Goal: Complete application form: Complete application form

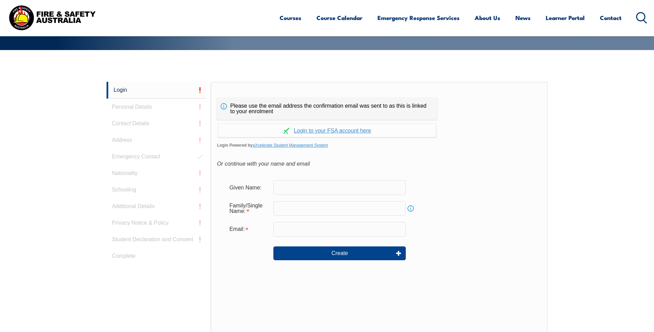
scroll to position [184, 0]
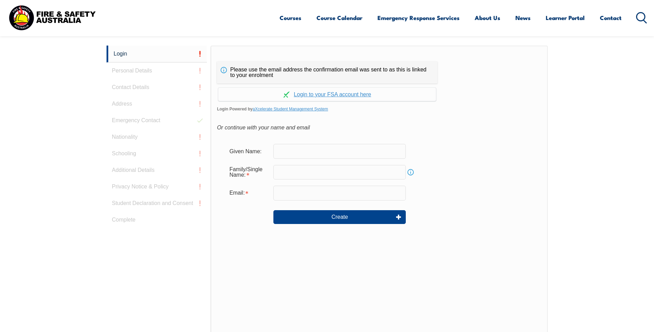
click at [298, 149] on input "text" at bounding box center [339, 151] width 132 height 14
type input "[PERSON_NAME]"
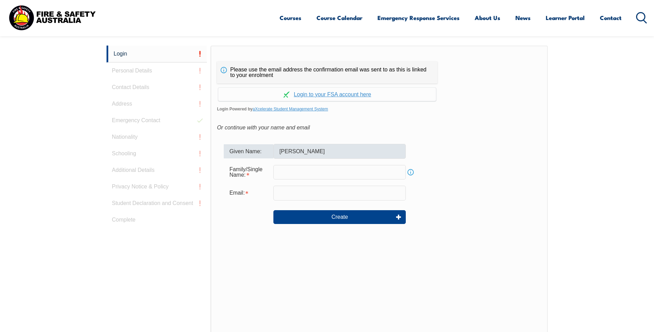
type input "[PERSON_NAME]"
type input "[PERSON_NAME][EMAIL_ADDRESS][PERSON_NAME][DOMAIN_NAME]"
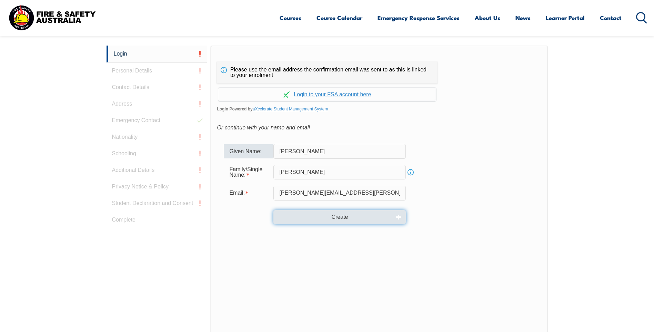
click at [342, 215] on button "Create" at bounding box center [339, 217] width 132 height 14
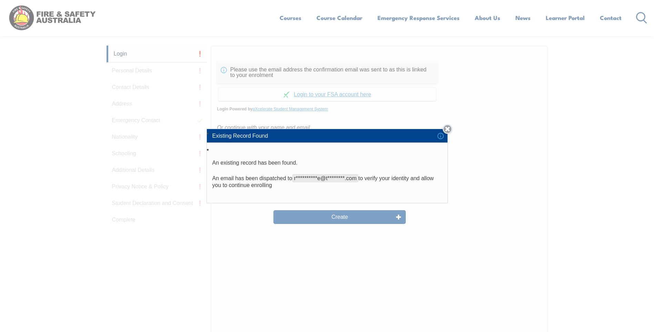
click at [449, 129] on link "Close" at bounding box center [447, 129] width 10 height 10
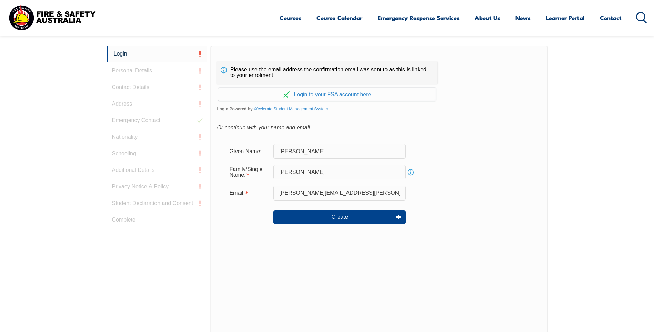
click at [149, 71] on div "Login Personal Details Contact Details Address Emergency Contact Nationality Sc…" at bounding box center [158, 217] width 104 height 344
click at [323, 96] on link "Continue with aXcelerate" at bounding box center [327, 94] width 218 height 13
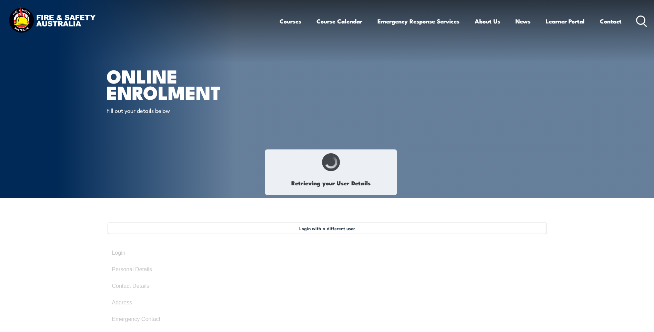
type input "[PERSON_NAME]"
type input "[DATE]"
type input "H9JQSCEEQS"
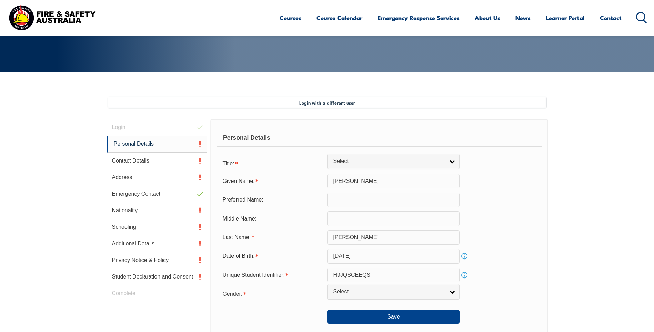
scroll to position [188, 0]
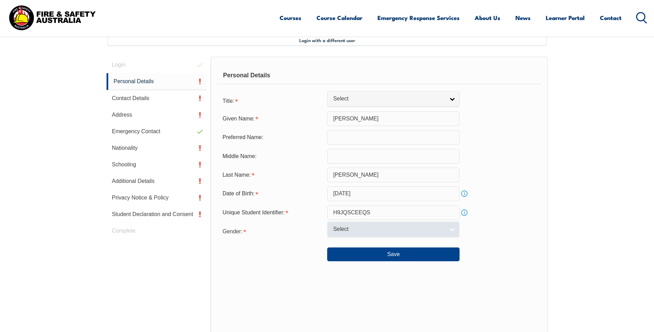
click at [452, 228] on link "Select" at bounding box center [393, 229] width 132 height 16
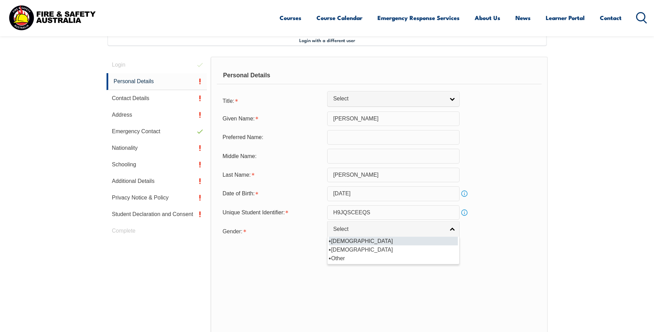
click at [335, 240] on li "[DEMOGRAPHIC_DATA]" at bounding box center [393, 240] width 129 height 9
select select "M"
click at [453, 229] on link "[DEMOGRAPHIC_DATA]" at bounding box center [393, 229] width 132 height 16
click at [336, 242] on li "[DEMOGRAPHIC_DATA]" at bounding box center [393, 240] width 129 height 9
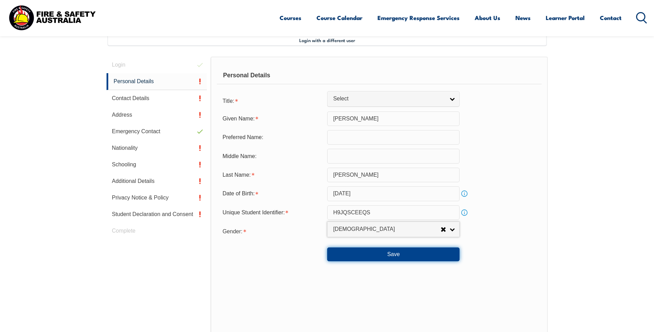
click at [394, 255] on button "Save" at bounding box center [393, 254] width 132 height 14
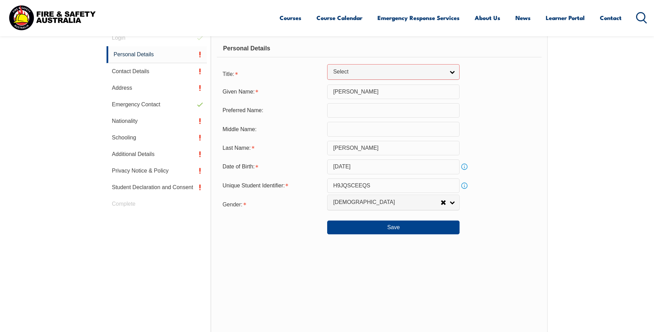
scroll to position [175, 0]
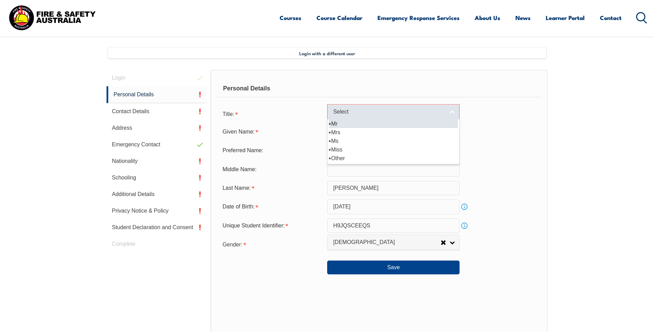
click at [450, 112] on link "Select" at bounding box center [393, 112] width 132 height 16
click at [342, 126] on li "Mr" at bounding box center [393, 123] width 129 height 9
select select "Mr"
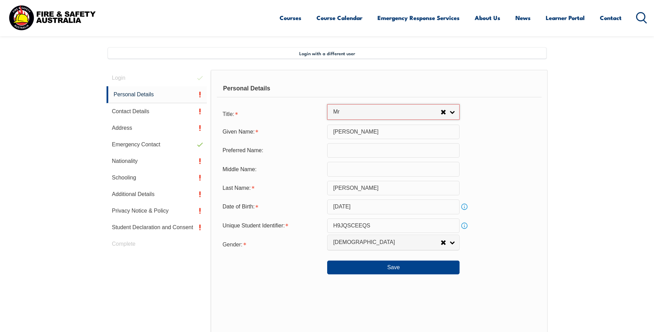
click at [336, 151] on input "text" at bounding box center [393, 150] width 132 height 14
type input "[PERSON_NAME]"
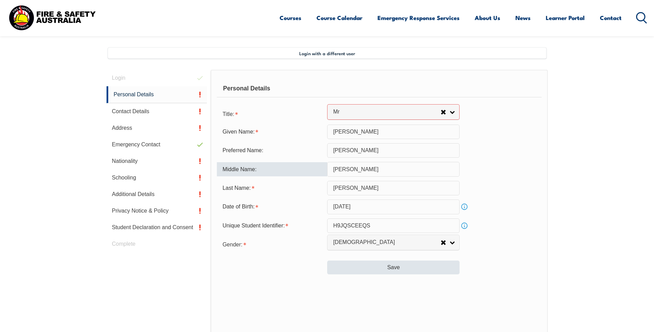
type input "[PERSON_NAME]"
click at [398, 268] on button "Save" at bounding box center [393, 267] width 132 height 14
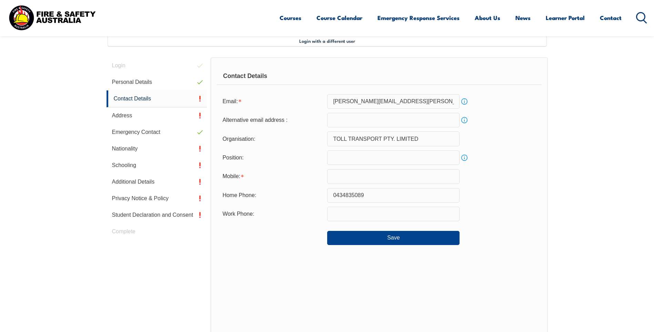
scroll to position [188, 0]
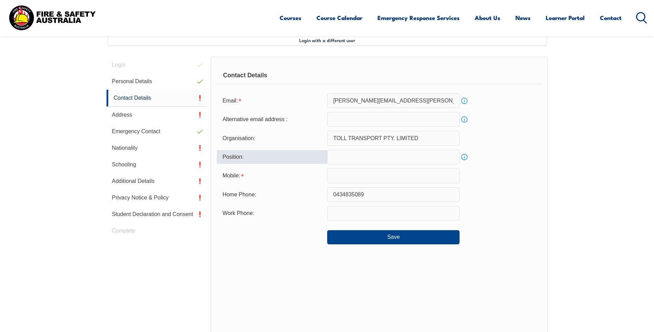
click at [352, 159] on input "text" at bounding box center [393, 157] width 132 height 14
type input "State Manager"
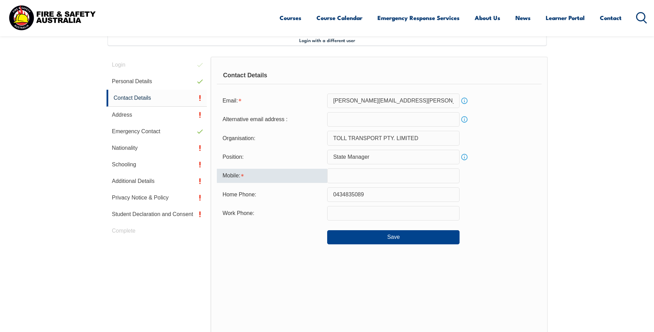
click at [358, 181] on input "text" at bounding box center [393, 175] width 132 height 14
type input "0434835089"
type input "[PERSON_NAME][EMAIL_ADDRESS][PERSON_NAME][DOMAIN_NAME]"
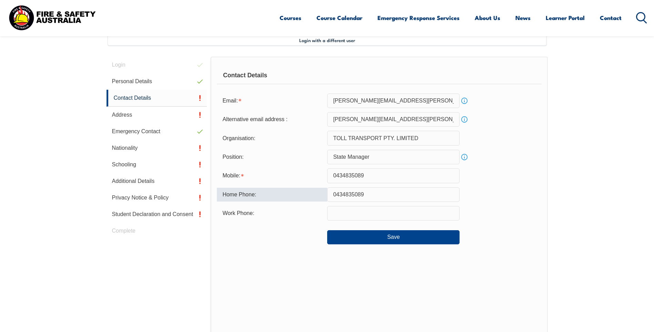
click at [387, 196] on input "0434835089" at bounding box center [393, 194] width 132 height 14
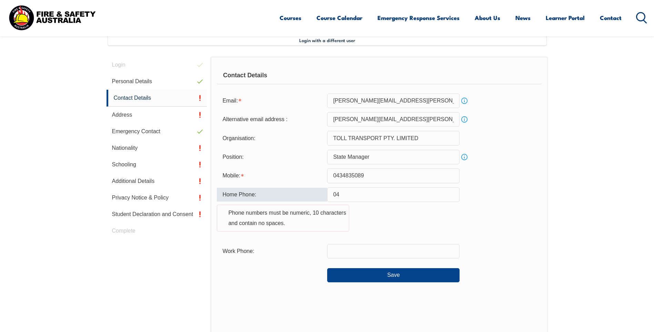
type input "0"
click at [547, 217] on div "Contact Details Email: [PERSON_NAME][EMAIL_ADDRESS][PERSON_NAME][DOMAIN_NAME] I…" at bounding box center [379, 219] width 337 height 324
click at [563, 221] on section "Login with a different user Login Personal Details Contact Details Address Emer…" at bounding box center [327, 233] width 654 height 447
click at [375, 255] on input "text" at bounding box center [393, 251] width 132 height 14
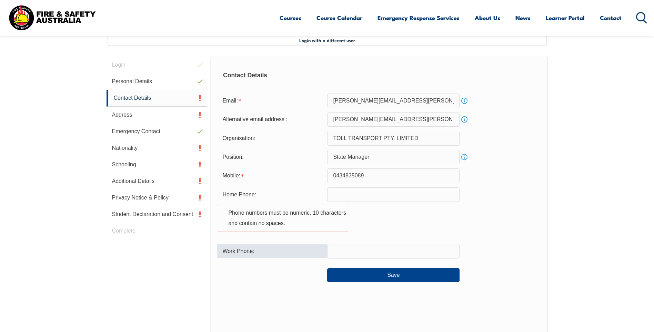
type input "0434835089"
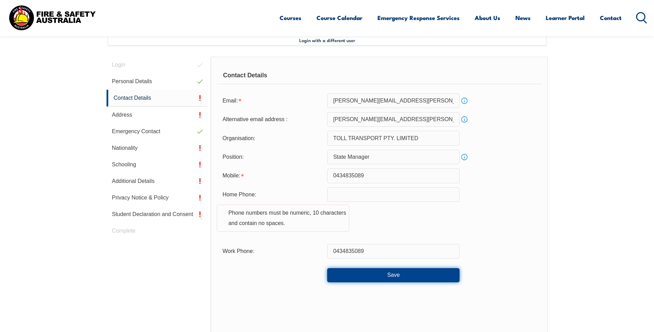
click at [404, 273] on button "Save" at bounding box center [393, 275] width 132 height 14
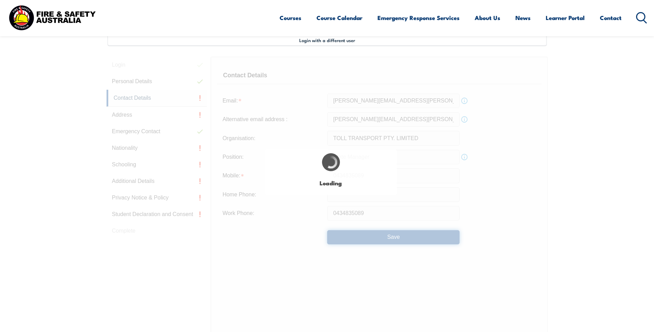
type input "0434835089"
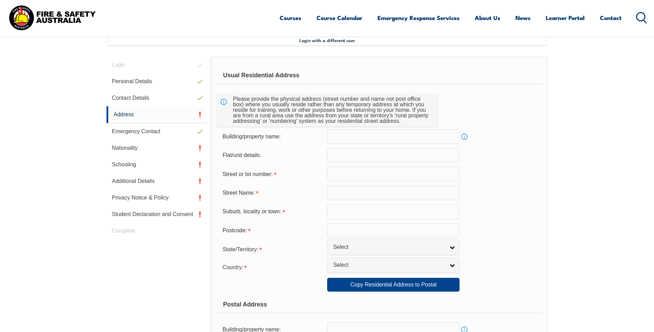
click at [404, 135] on input "text" at bounding box center [393, 136] width 132 height 14
click at [366, 139] on input "text" at bounding box center [393, 136] width 132 height 14
type input "Toll Fuels"
type input "D"
click at [377, 137] on input "Toll Fuels" at bounding box center [393, 136] width 132 height 14
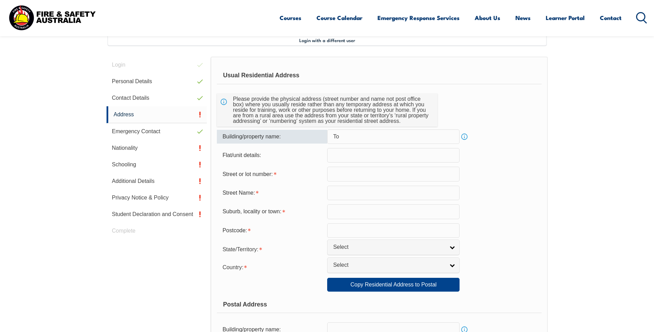
type input "T"
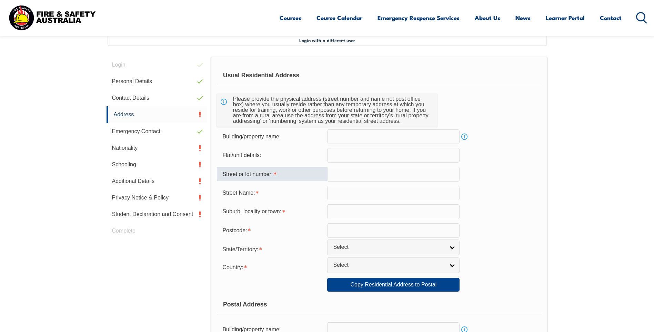
click at [358, 174] on input "text" at bounding box center [393, 173] width 132 height 14
type input "52"
click at [354, 190] on input "text" at bounding box center [393, 192] width 132 height 14
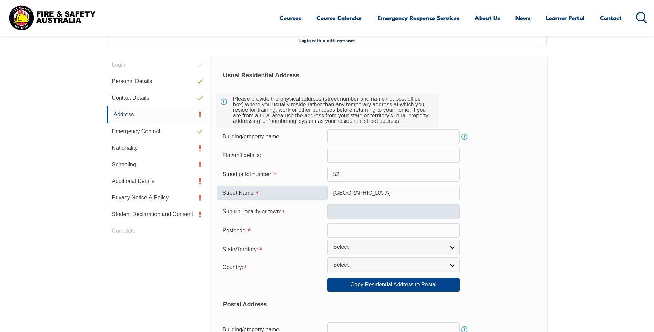
type input "[GEOGRAPHIC_DATA]"
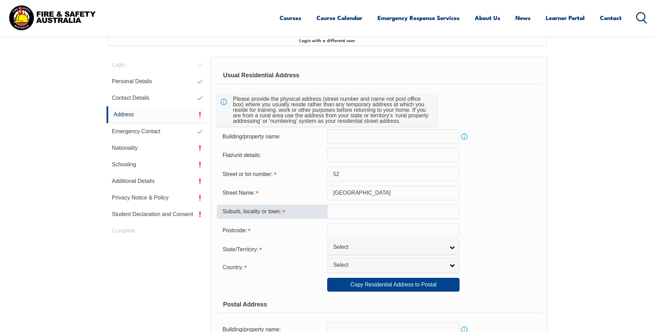
click at [341, 215] on input "text" at bounding box center [393, 211] width 132 height 14
type input "Alberton"
click at [354, 234] on input "text" at bounding box center [393, 230] width 132 height 14
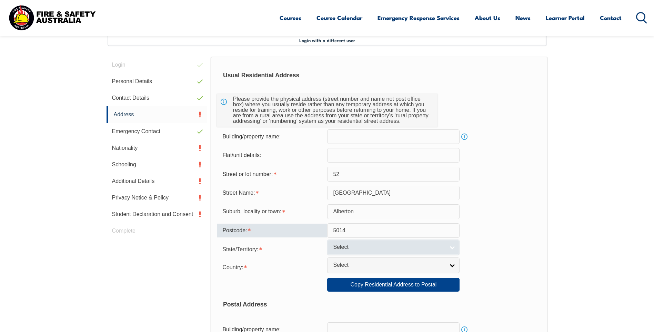
type input "5014"
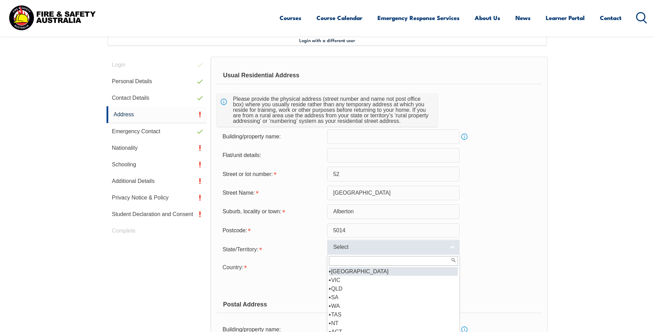
click at [412, 246] on span "Select" at bounding box center [389, 246] width 112 height 7
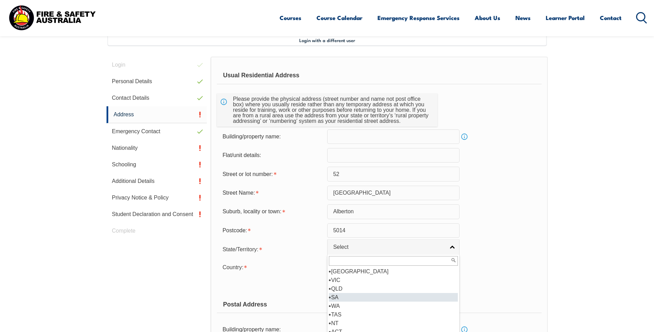
click at [343, 297] on li "SA" at bounding box center [393, 297] width 129 height 9
select select "SA"
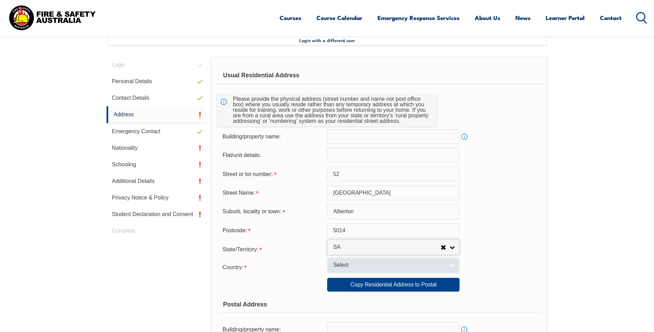
click at [372, 271] on link "Select" at bounding box center [393, 265] width 132 height 16
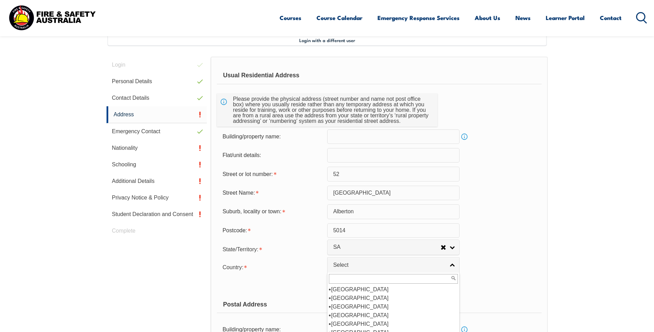
scroll to position [103, 0]
click at [352, 298] on li "[GEOGRAPHIC_DATA]" at bounding box center [393, 297] width 129 height 9
select select "1101"
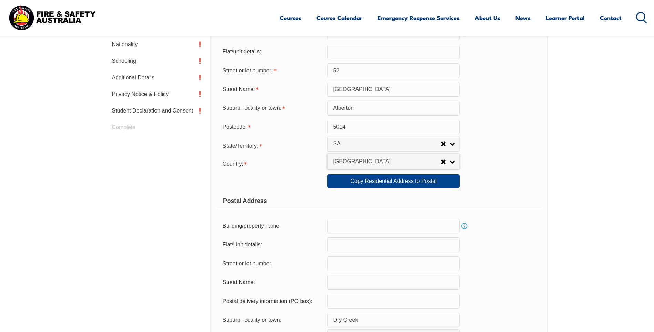
scroll to position [326, 0]
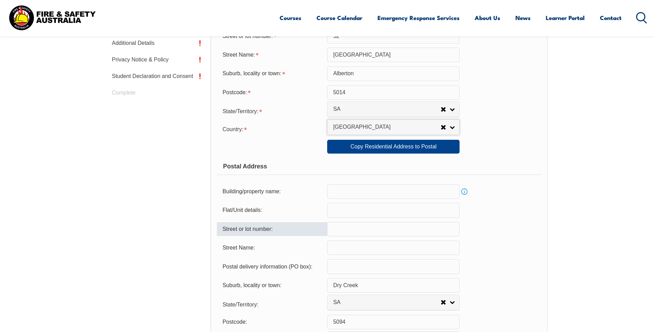
click at [335, 226] on input "text" at bounding box center [393, 229] width 132 height 14
type input "52"
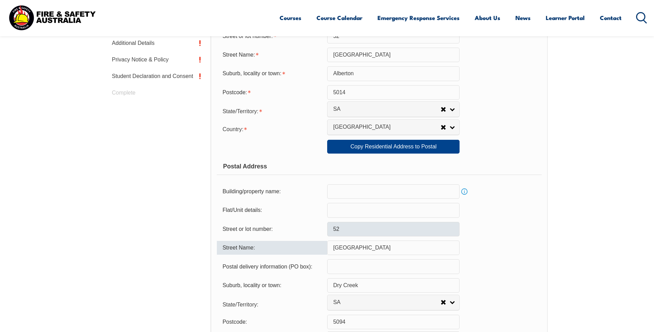
type input "[GEOGRAPHIC_DATA]"
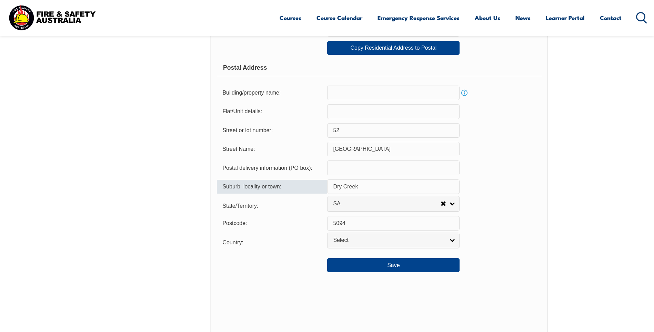
scroll to position [429, 0]
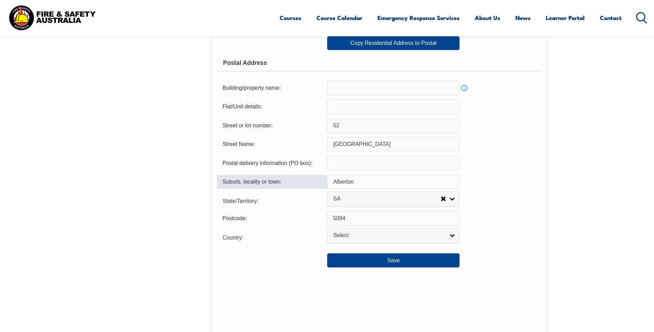
type input "Alberton"
click at [429, 222] on input "5094" at bounding box center [393, 218] width 132 height 14
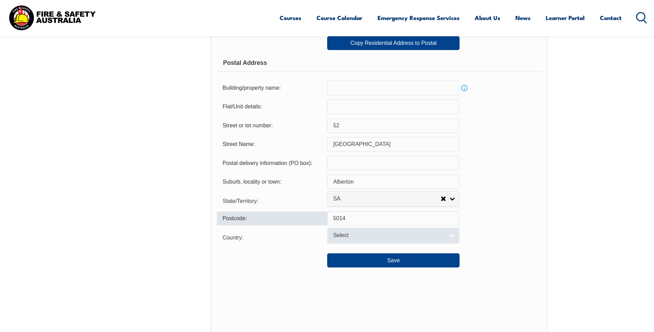
type input "5014"
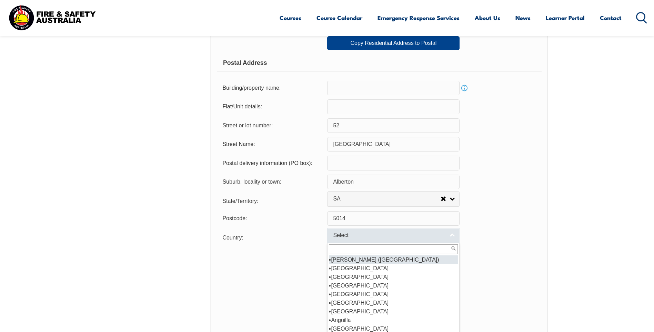
click at [406, 236] on span "Select" at bounding box center [389, 235] width 112 height 7
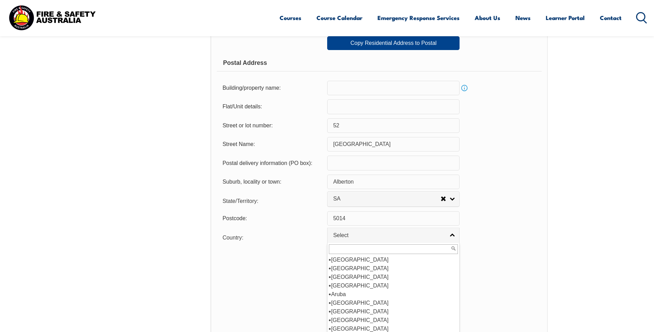
scroll to position [103, 0]
click at [344, 268] on li "[GEOGRAPHIC_DATA]" at bounding box center [393, 268] width 129 height 9
select select "1101"
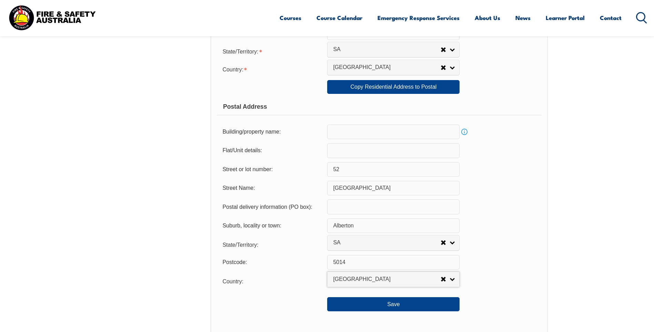
scroll to position [395, 0]
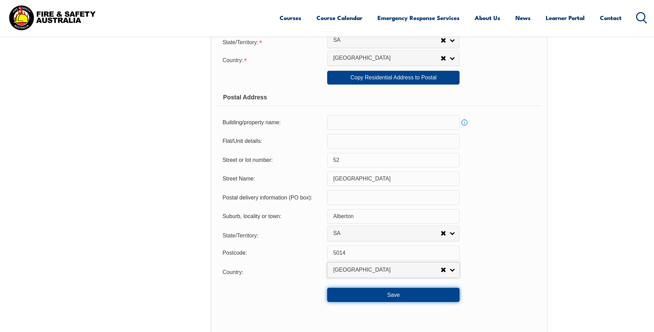
click at [384, 295] on button "Save" at bounding box center [393, 294] width 132 height 14
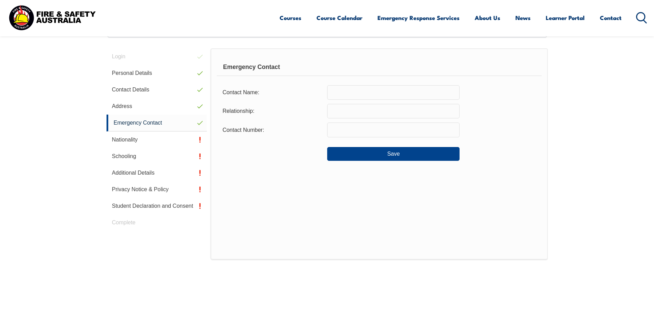
scroll to position [188, 0]
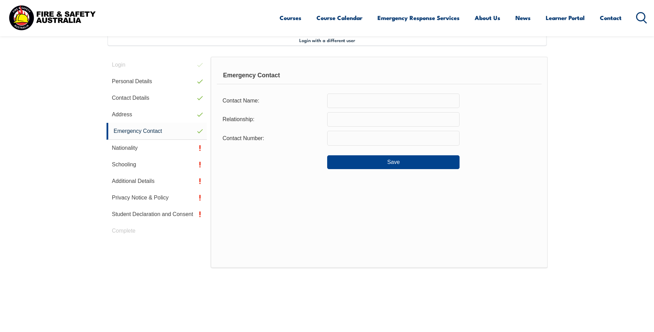
click at [361, 99] on input "text" at bounding box center [393, 100] width 132 height 14
type input "[PERSON_NAME]"
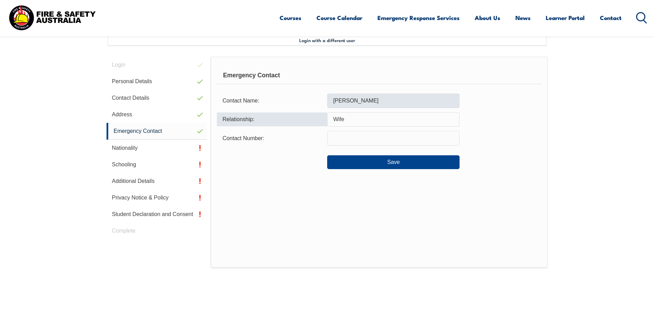
type input "Wife"
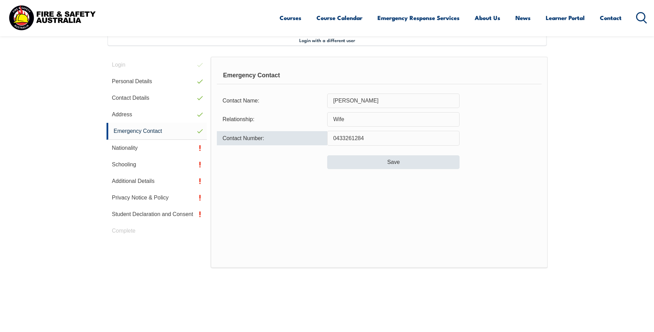
type input "0433261284"
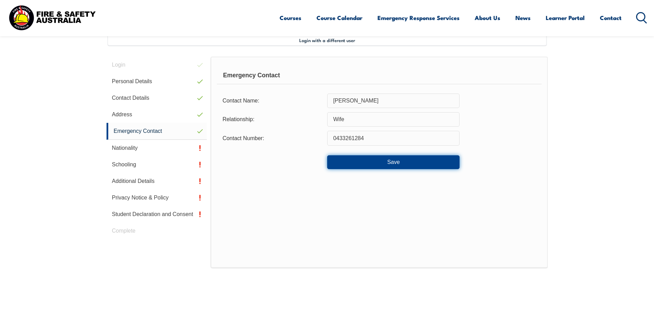
click at [389, 164] on button "Save" at bounding box center [393, 162] width 132 height 14
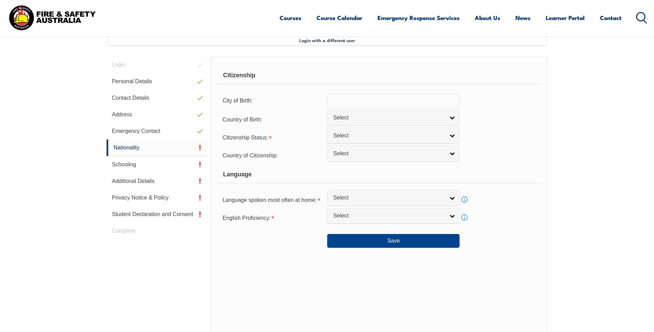
click at [374, 99] on input "text" at bounding box center [393, 100] width 132 height 14
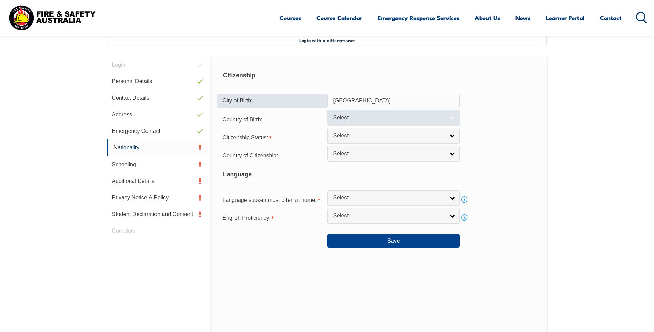
type input "[GEOGRAPHIC_DATA]"
click at [454, 115] on link "Select" at bounding box center [393, 118] width 132 height 16
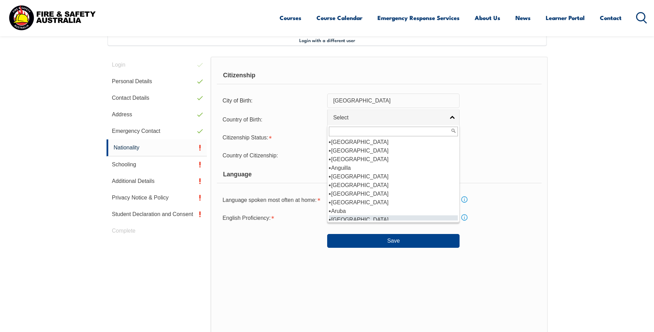
scroll to position [69, 0]
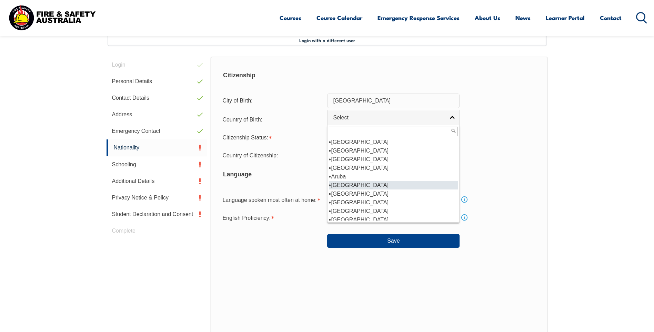
click at [362, 184] on li "[GEOGRAPHIC_DATA]" at bounding box center [393, 185] width 129 height 9
select select "1101"
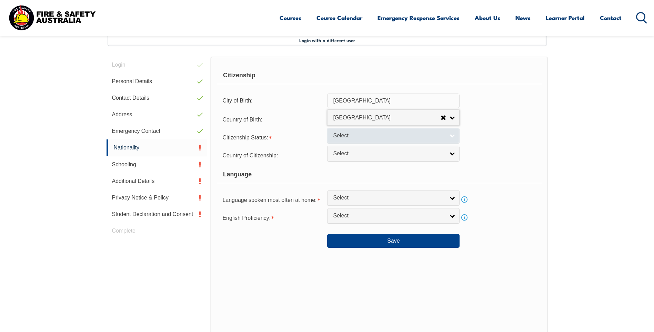
click at [385, 139] on span "Select" at bounding box center [389, 135] width 112 height 7
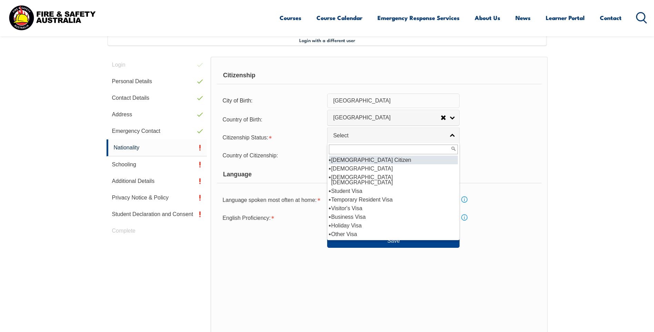
click at [368, 162] on li "[DEMOGRAPHIC_DATA] Citizen" at bounding box center [393, 159] width 129 height 9
select select "1"
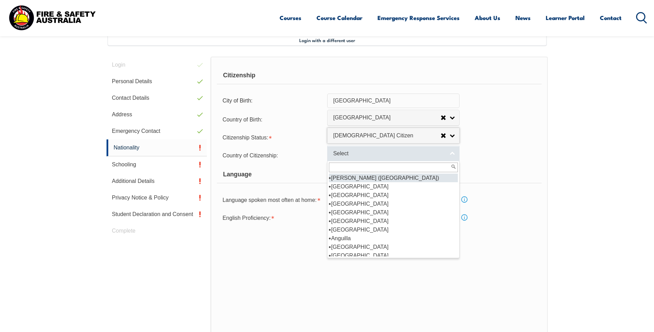
click at [371, 156] on span "Select" at bounding box center [389, 153] width 112 height 7
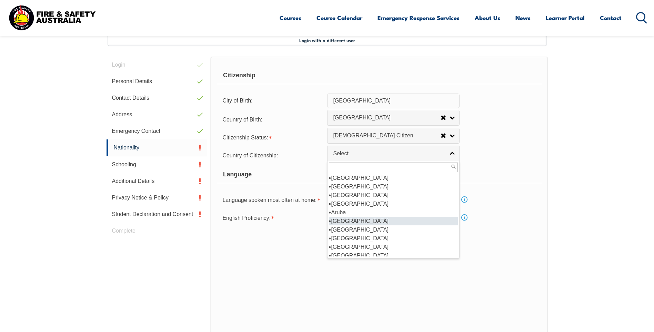
click at [347, 220] on li "[GEOGRAPHIC_DATA]" at bounding box center [393, 220] width 129 height 9
select select "1101"
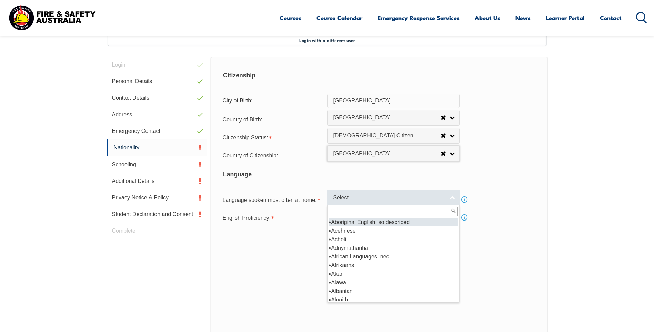
click at [376, 200] on span "Select" at bounding box center [389, 197] width 112 height 7
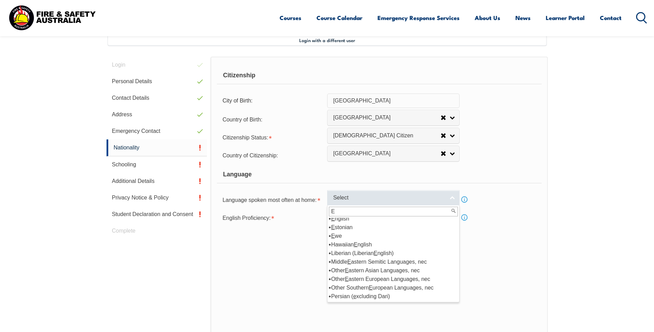
scroll to position [0, 0]
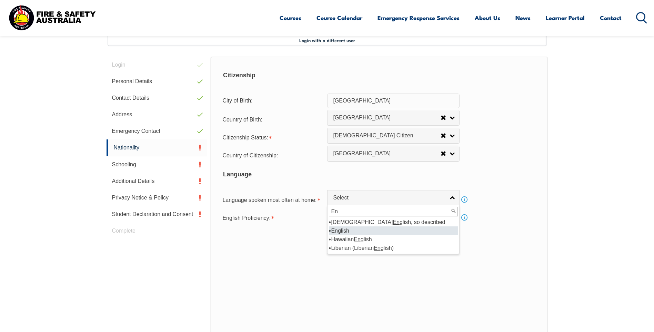
type input "En"
click at [341, 231] on li "En glish" at bounding box center [393, 230] width 129 height 9
select select "1201"
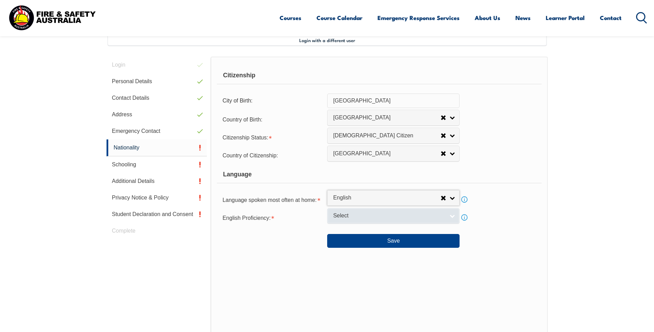
click at [396, 214] on span "Select" at bounding box center [389, 215] width 112 height 7
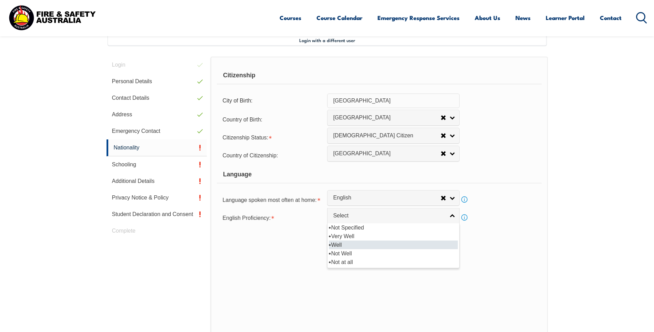
click at [344, 244] on li "Well" at bounding box center [393, 244] width 129 height 9
select select "2"
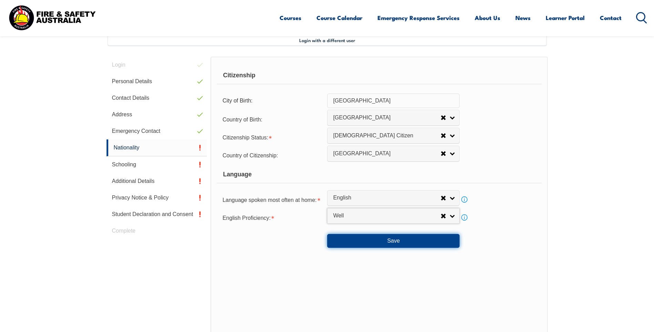
click at [397, 241] on button "Save" at bounding box center [393, 241] width 132 height 14
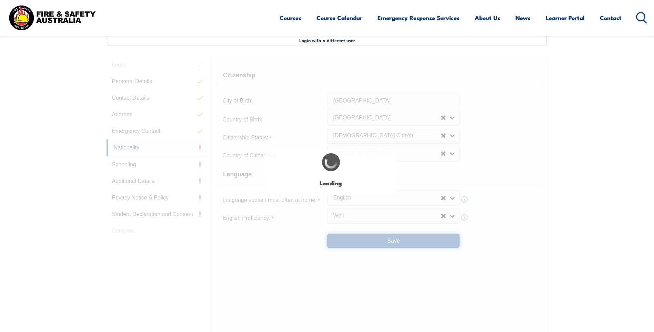
select select "false"
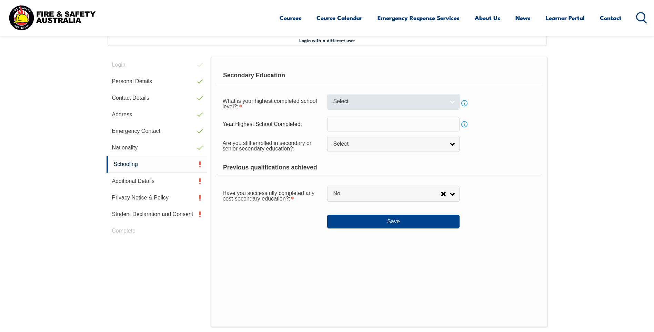
click at [429, 101] on span "Select" at bounding box center [389, 101] width 112 height 7
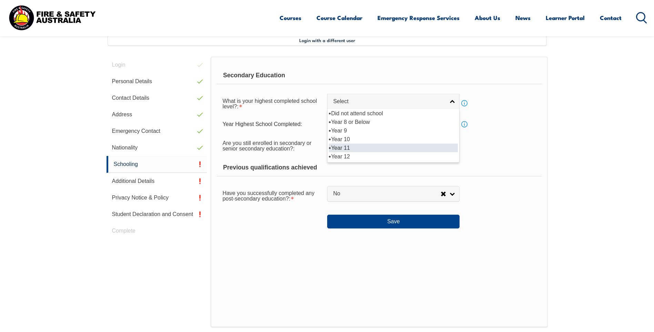
click at [365, 149] on li "Year 11" at bounding box center [393, 147] width 129 height 9
select select "11"
click at [395, 123] on input "text" at bounding box center [393, 124] width 132 height 14
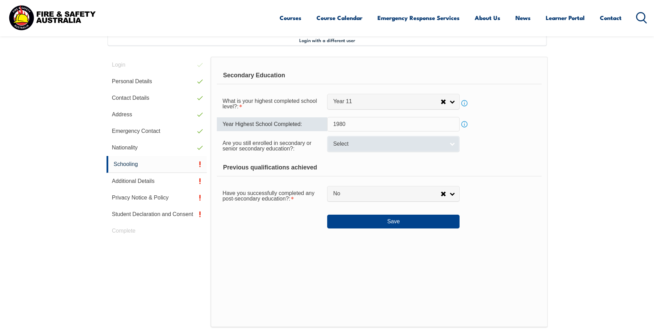
type input "1980"
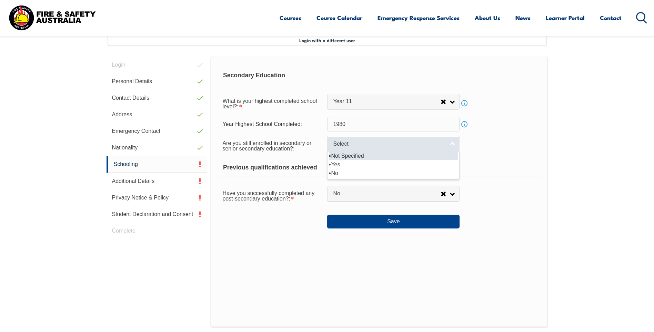
click at [396, 149] on link "Select" at bounding box center [393, 144] width 132 height 16
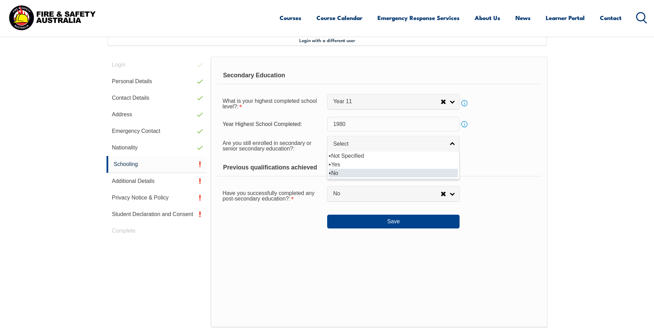
click at [344, 173] on li "No" at bounding box center [393, 173] width 129 height 9
select select "false"
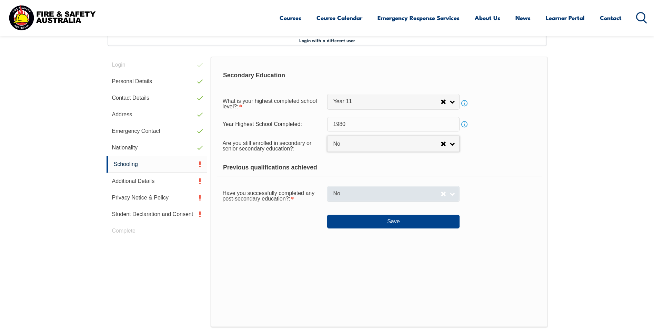
click at [399, 194] on span "No" at bounding box center [387, 193] width 108 height 7
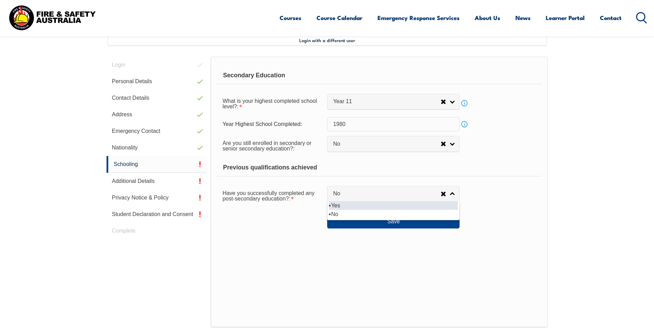
click at [353, 207] on li "Yes" at bounding box center [393, 205] width 129 height 9
select select "true"
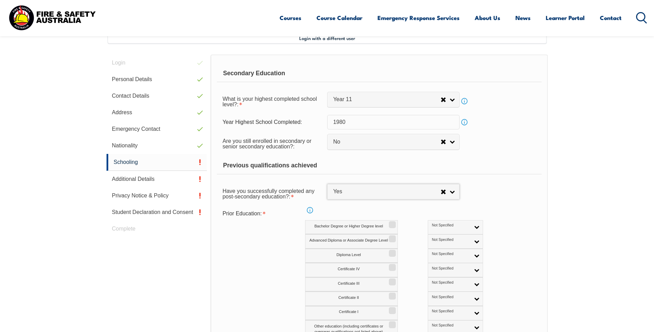
scroll to position [222, 0]
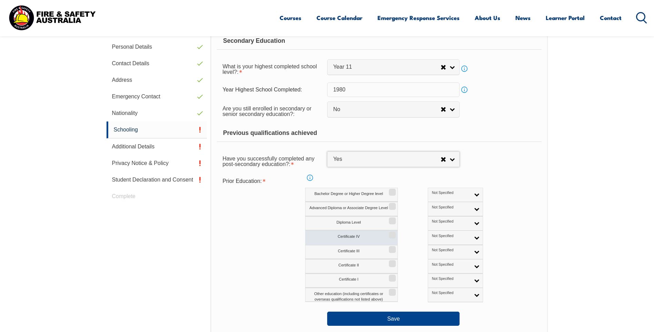
click at [388, 235] on label "Certificate IV" at bounding box center [351, 237] width 93 height 14
click at [389, 233] on input "Certificate IV" at bounding box center [391, 232] width 4 height 1
checkbox input "true"
click at [389, 247] on input "Certificate III" at bounding box center [391, 246] width 4 height 1
checkbox input "true"
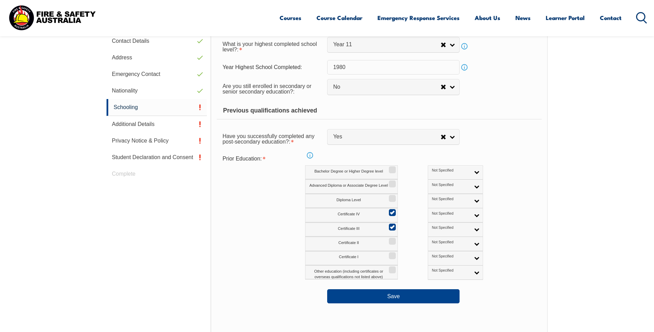
scroll to position [257, 0]
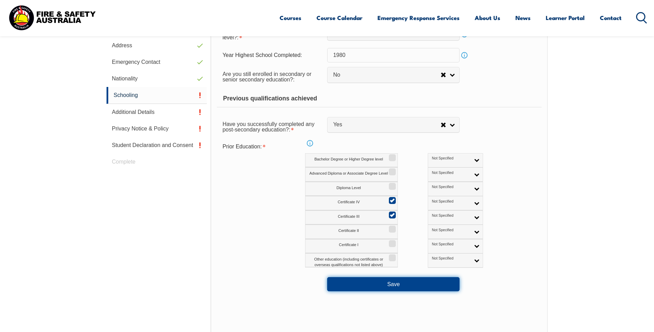
click at [391, 283] on button "Save" at bounding box center [393, 284] width 132 height 14
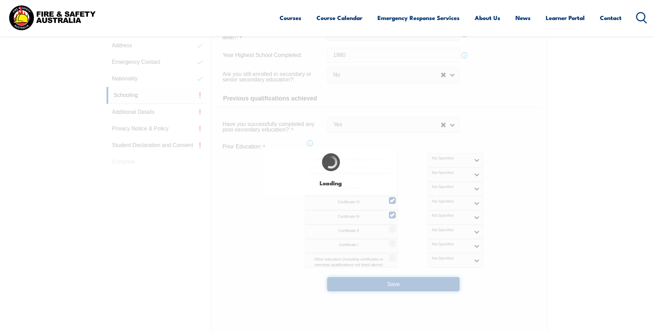
select select
select select "false"
select select "true"
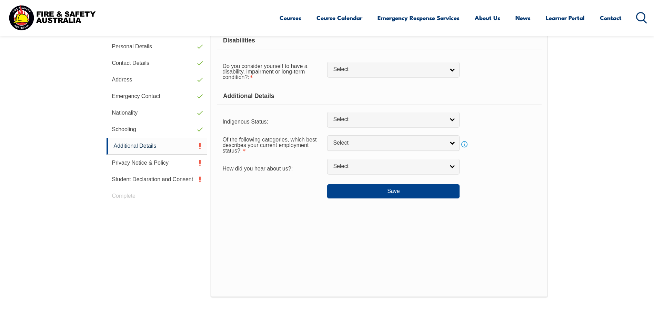
scroll to position [188, 0]
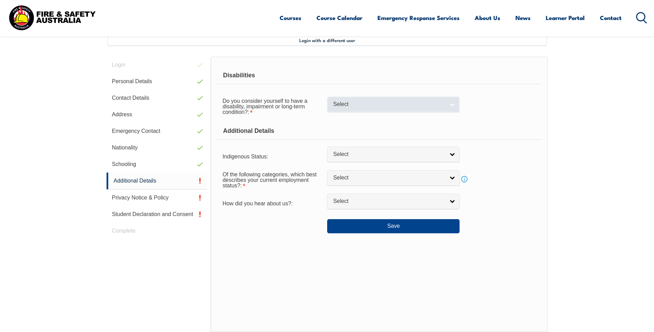
click at [415, 107] on span "Select" at bounding box center [389, 104] width 112 height 7
click at [336, 118] on li "No" at bounding box center [393, 116] width 129 height 9
select select "false"
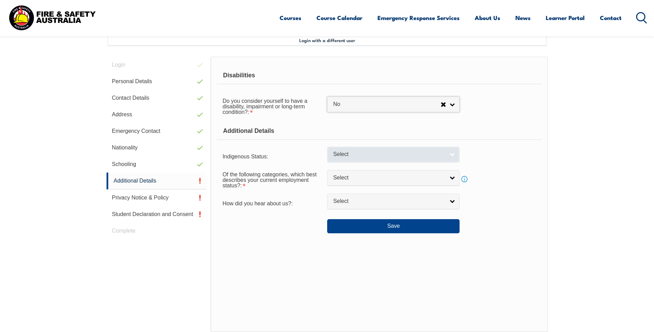
click at [377, 156] on span "Select" at bounding box center [389, 154] width 112 height 7
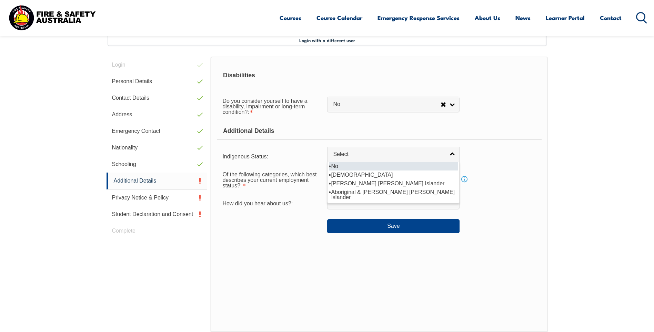
click at [364, 164] on li "No" at bounding box center [393, 166] width 129 height 9
select select "4"
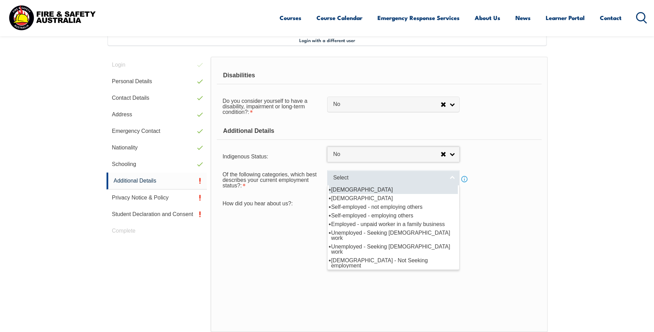
click at [377, 181] on span "Select" at bounding box center [389, 177] width 112 height 7
click at [367, 189] on li "[DEMOGRAPHIC_DATA]" at bounding box center [393, 189] width 129 height 9
select select "1"
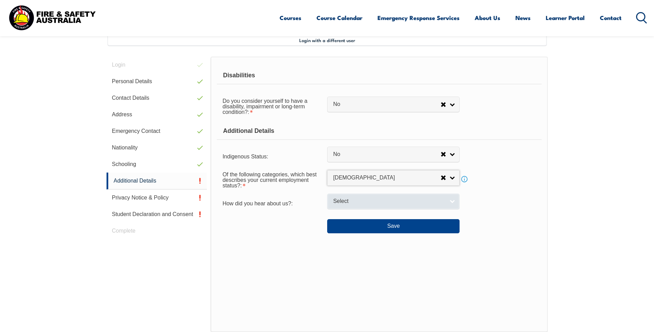
click at [375, 199] on span "Select" at bounding box center [389, 200] width 112 height 7
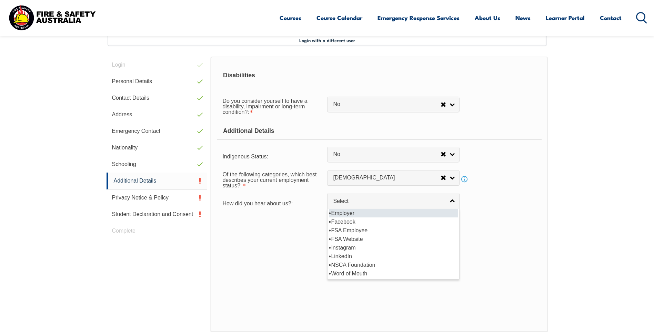
click at [347, 212] on li "Employer" at bounding box center [393, 212] width 129 height 9
select select "8019"
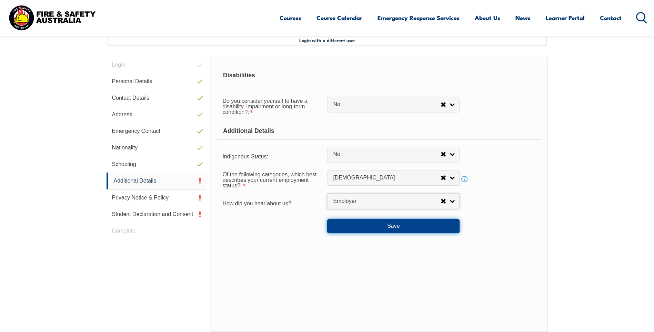
click at [403, 225] on button "Save" at bounding box center [393, 226] width 132 height 14
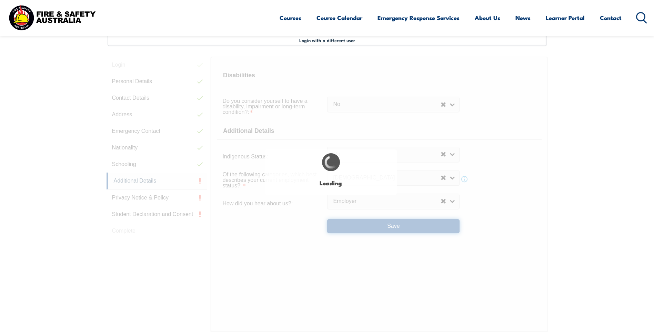
select select "false"
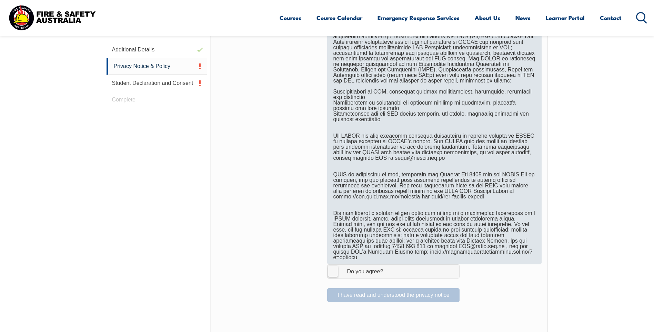
scroll to position [326, 0]
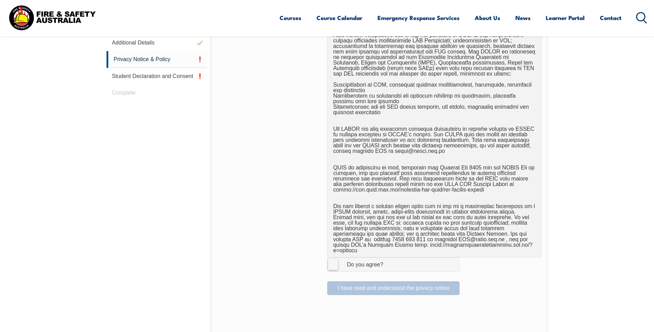
click at [329, 259] on label "I Agree Do you agree?" at bounding box center [393, 264] width 132 height 14
click at [388, 259] on input "I Agree Do you agree?" at bounding box center [394, 263] width 12 height 13
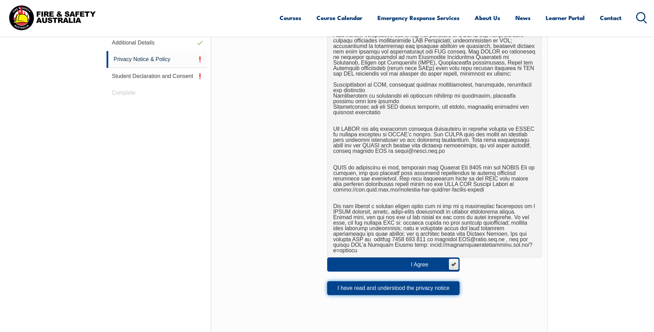
click at [389, 284] on button "I have read and understood the privacy notice" at bounding box center [393, 288] width 132 height 14
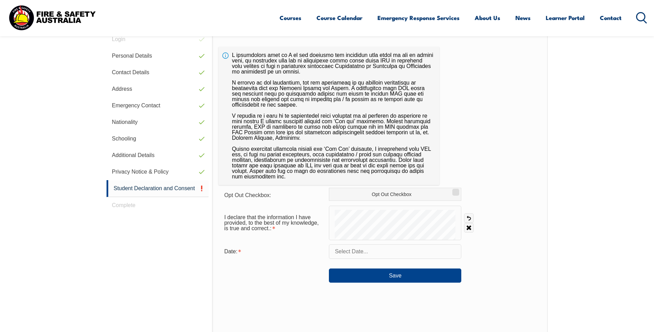
scroll to position [188, 0]
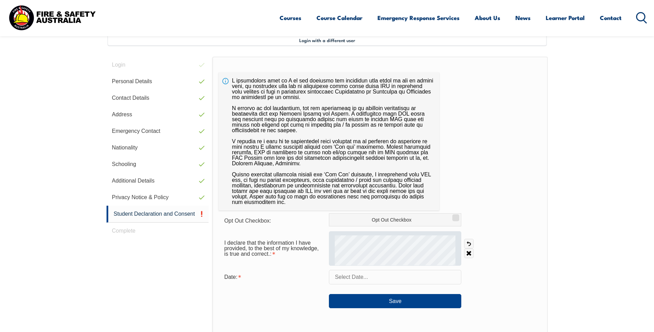
click at [333, 259] on div at bounding box center [395, 248] width 132 height 34
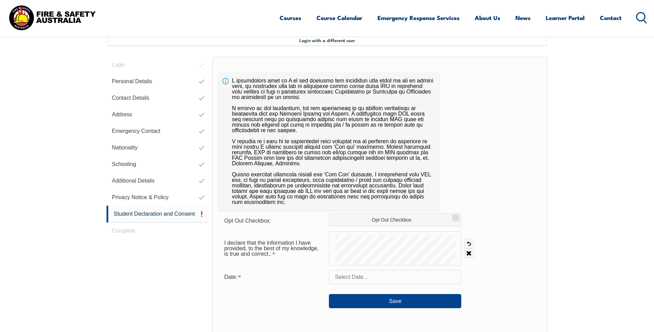
click at [517, 253] on div "I declare that the information I have provided, to the best of my knowledge, is…" at bounding box center [379, 248] width 323 height 34
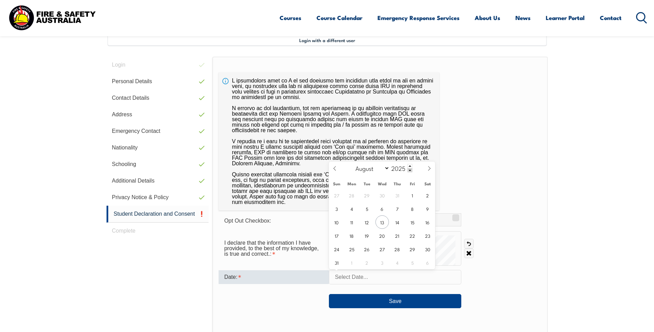
click at [398, 280] on input "text" at bounding box center [395, 276] width 132 height 14
click at [383, 223] on span "13" at bounding box center [381, 221] width 13 height 13
type input "[DATE]"
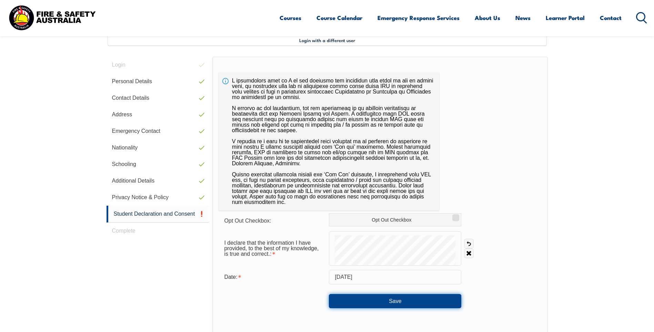
click at [399, 301] on button "Save" at bounding box center [395, 301] width 132 height 14
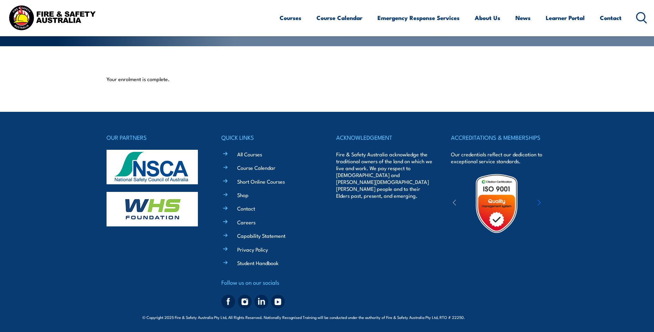
scroll to position [151, 0]
